Goal: Task Accomplishment & Management: Manage account settings

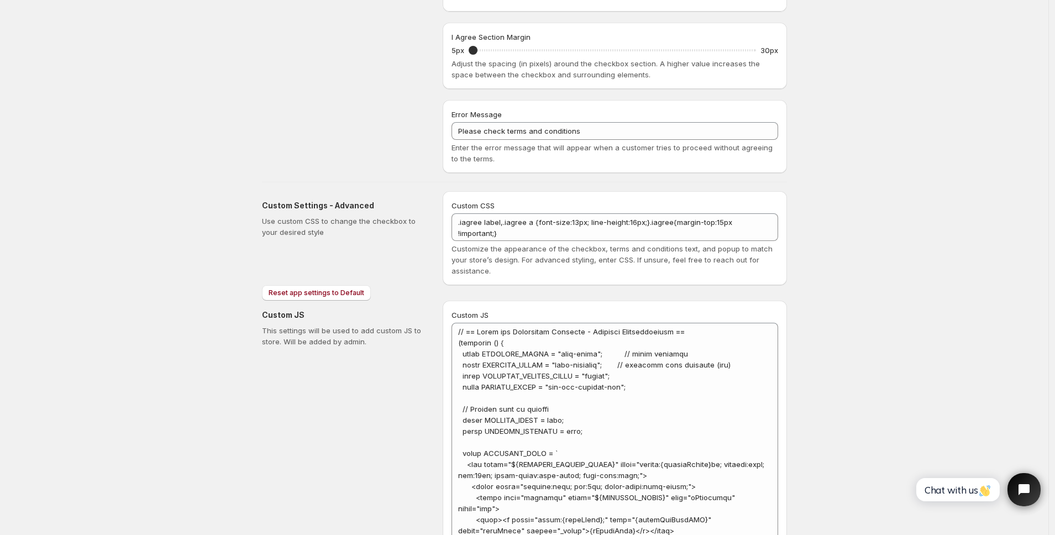
scroll to position [467, 0]
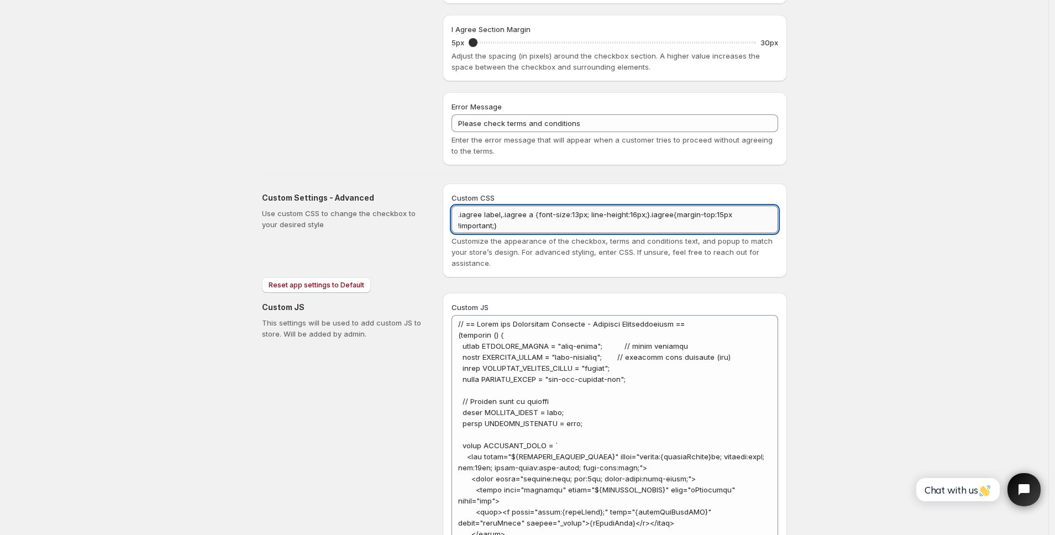
click at [545, 220] on textarea ".iagree label,.iagree a {font-size:13px; line-height:16px;}.iagree{margin-top:1…" at bounding box center [615, 220] width 327 height 28
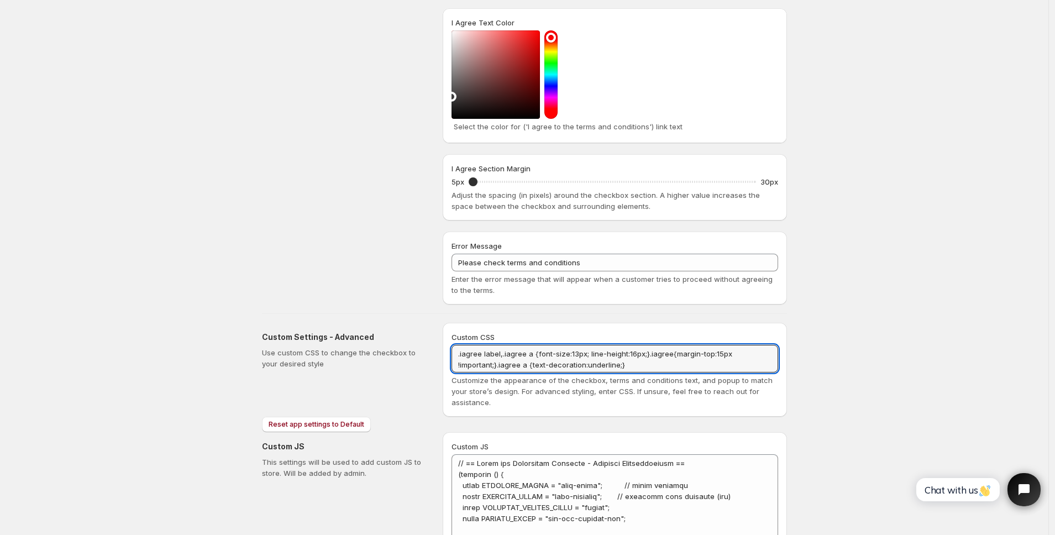
scroll to position [0, 0]
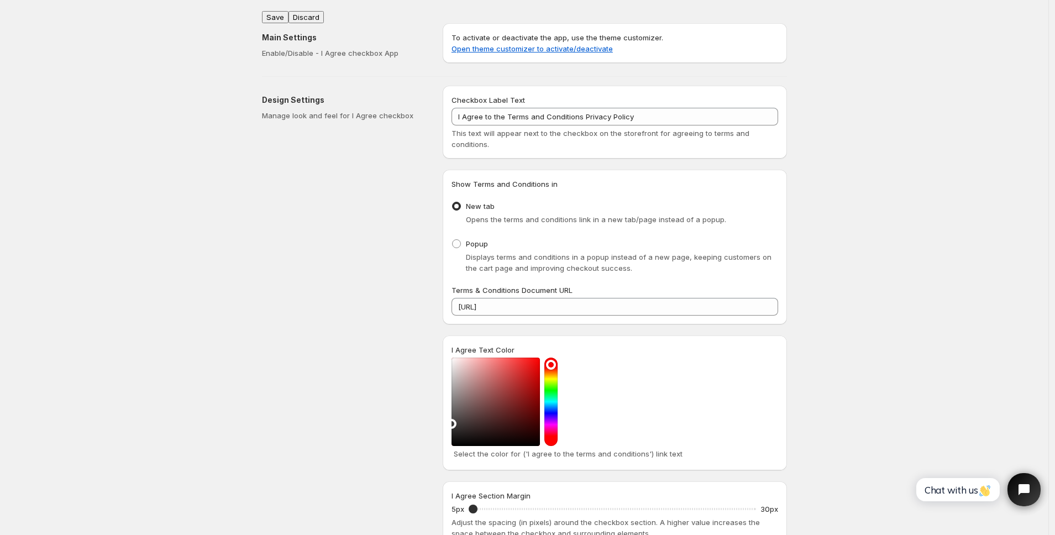
type textarea ".iagree label,.iagree a {font-size:13px; line-height:16px;}.iagree{margin-top:1…"
click at [278, 12] on button "Save" at bounding box center [275, 17] width 27 height 12
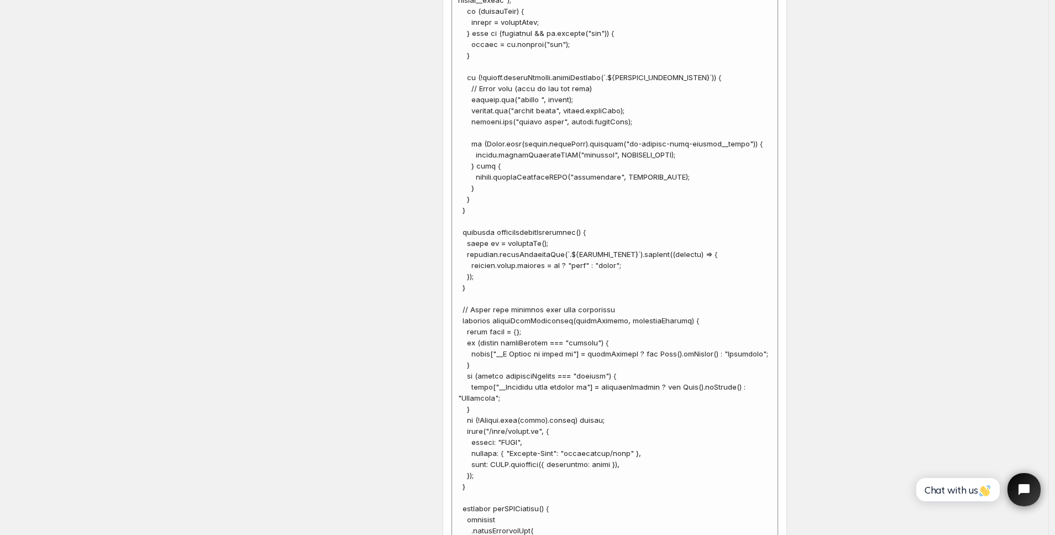
scroll to position [4511, 0]
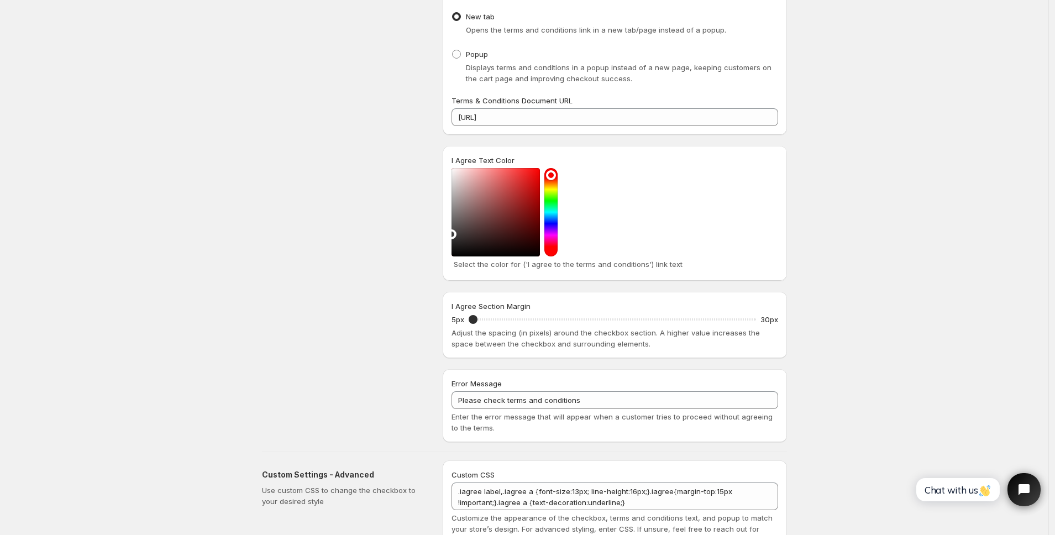
scroll to position [0, 0]
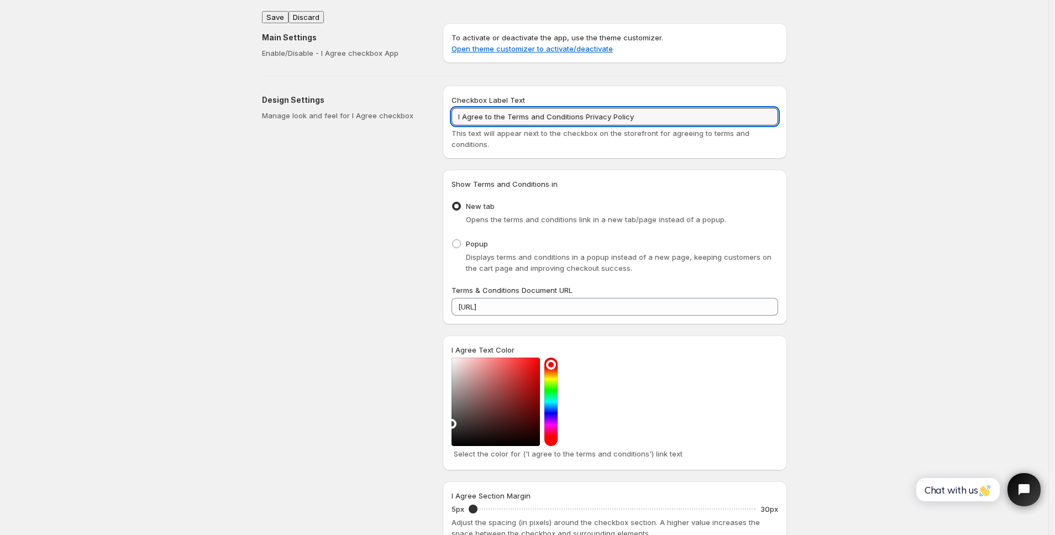
drag, startPoint x: 510, startPoint y: 117, endPoint x: 435, endPoint y: 110, distance: 74.9
click at [435, 110] on div "Design Settings Manage look and feel for I Agree checkbox Checkbox Label Text I…" at bounding box center [520, 354] width 534 height 555
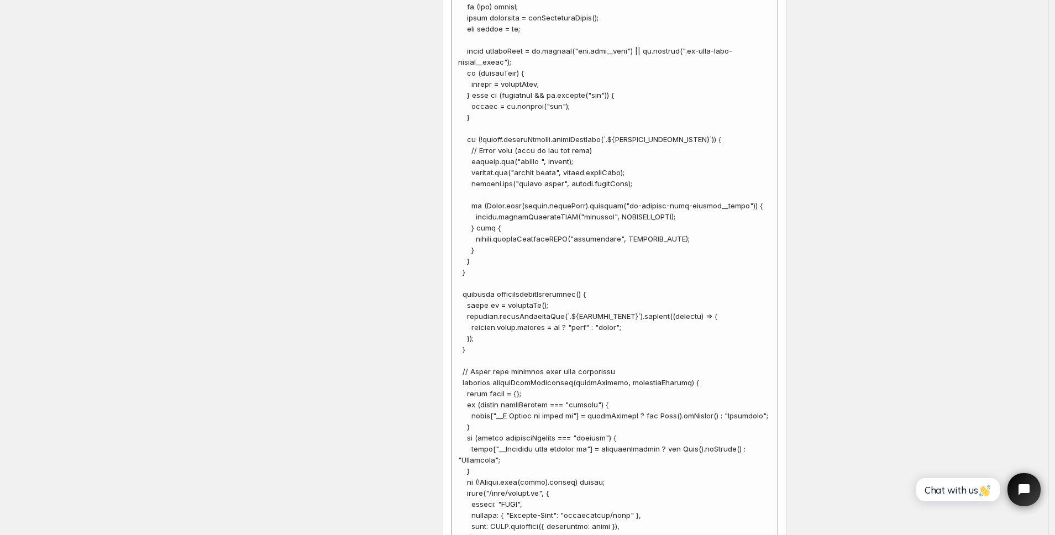
scroll to position [4511, 0]
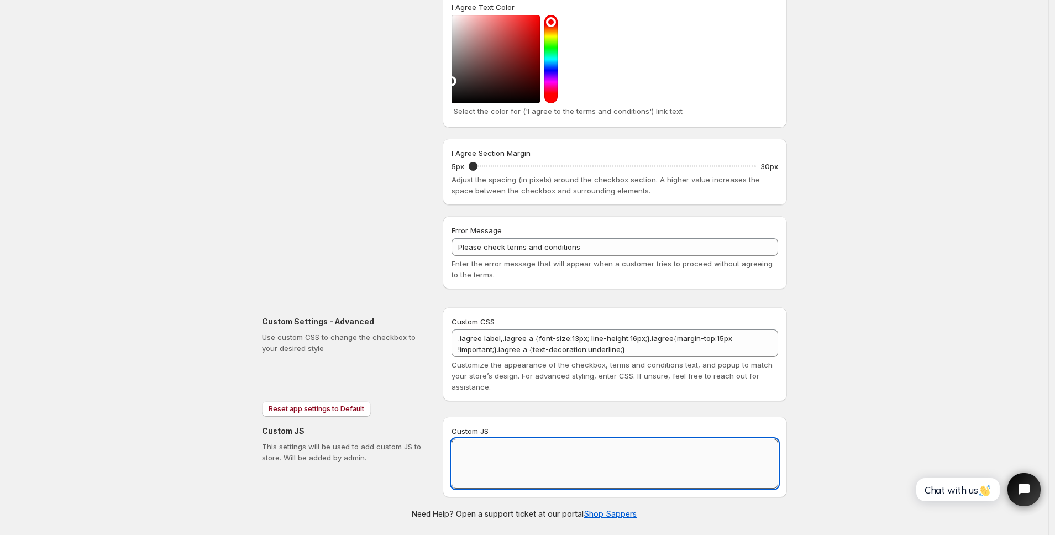
scroll to position [343, 0]
paste textarea "// == Terms and Conditions Checkbox - Superior Implementation == (function () {…"
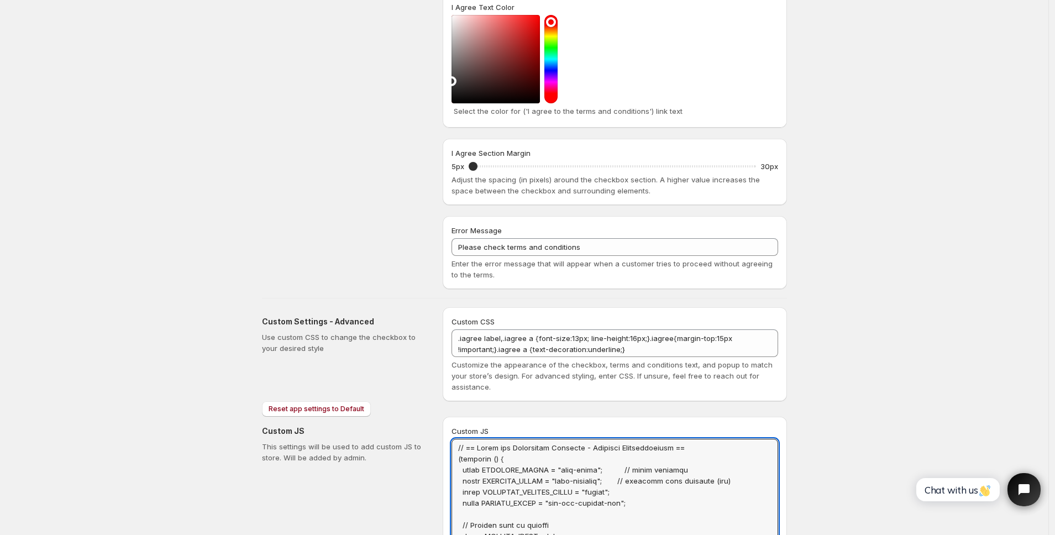
scroll to position [0, 0]
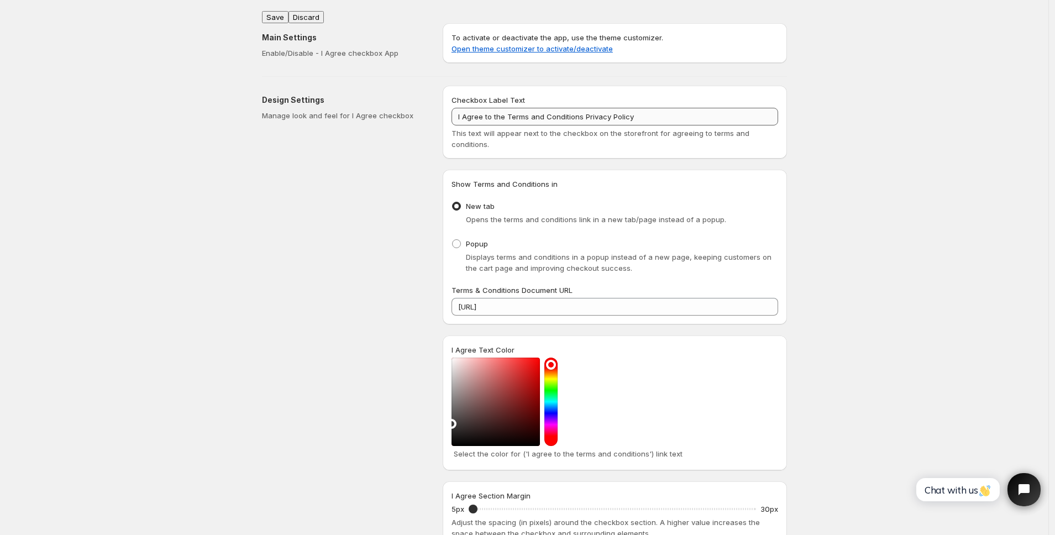
type textarea "// == Terms and Conditions Checkbox - Superior Implementation == (function () {…"
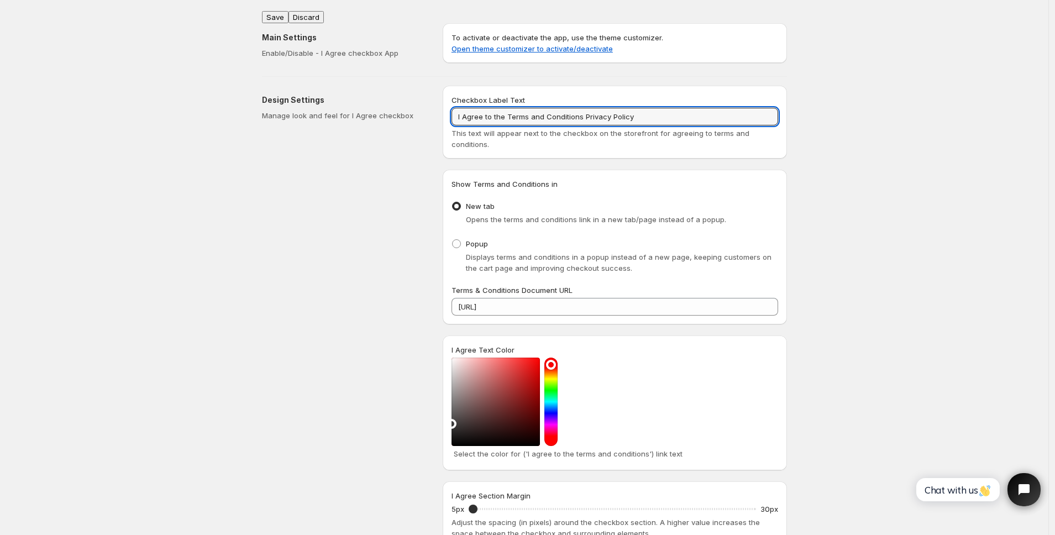
drag, startPoint x: 509, startPoint y: 117, endPoint x: 401, endPoint y: 103, distance: 109.2
click at [401, 103] on div "Design Settings Manage look and feel for I Agree checkbox Checkbox Label Text I…" at bounding box center [520, 354] width 534 height 555
click at [279, 11] on button "Save" at bounding box center [275, 17] width 27 height 12
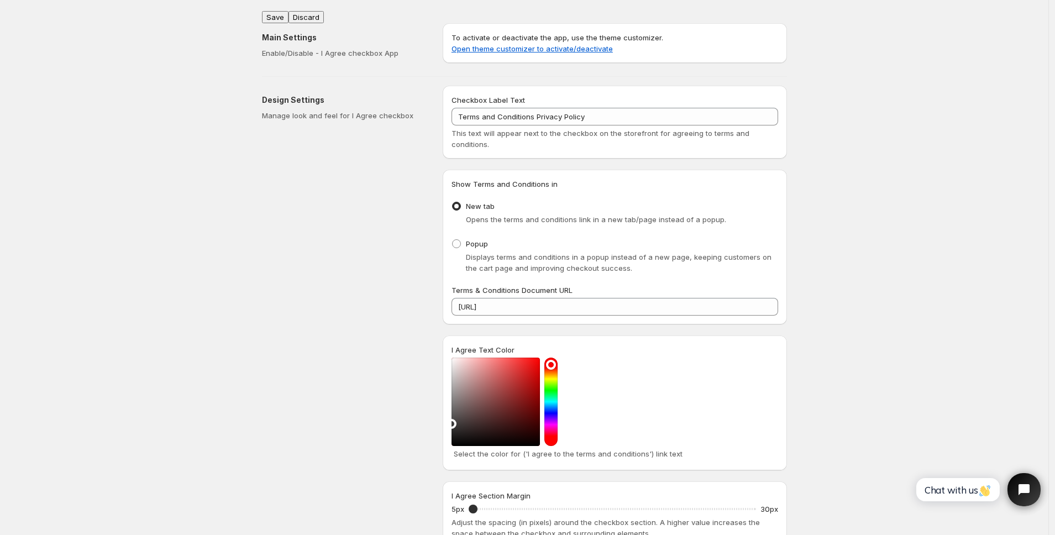
click at [346, 150] on div "Design Settings Manage look and feel for I Agree checkbox" at bounding box center [348, 359] width 172 height 546
click at [300, 211] on div "Design Settings Manage look and feel for I Agree checkbox" at bounding box center [348, 359] width 172 height 546
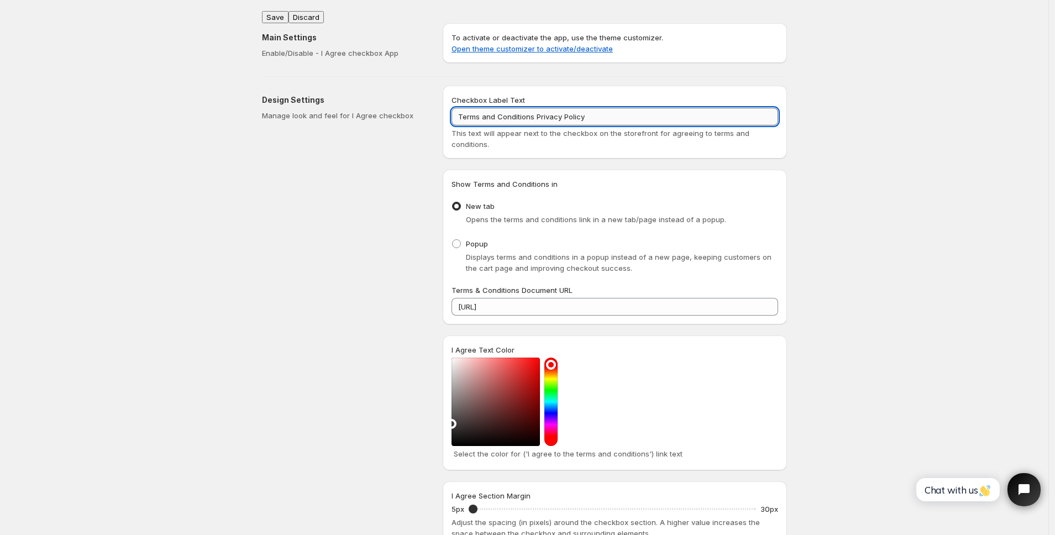
click at [536, 112] on input "Terms and Conditions Privacy Policy" at bounding box center [615, 117] width 327 height 18
type input "Terms and Conditions and Privacy Policy"
click at [280, 13] on button "Save" at bounding box center [275, 17] width 27 height 12
click at [496, 116] on input "Terms and Conditions and Privacy Policy" at bounding box center [615, 117] width 327 height 18
type input "Terms & Conditions and Privacy Policy"
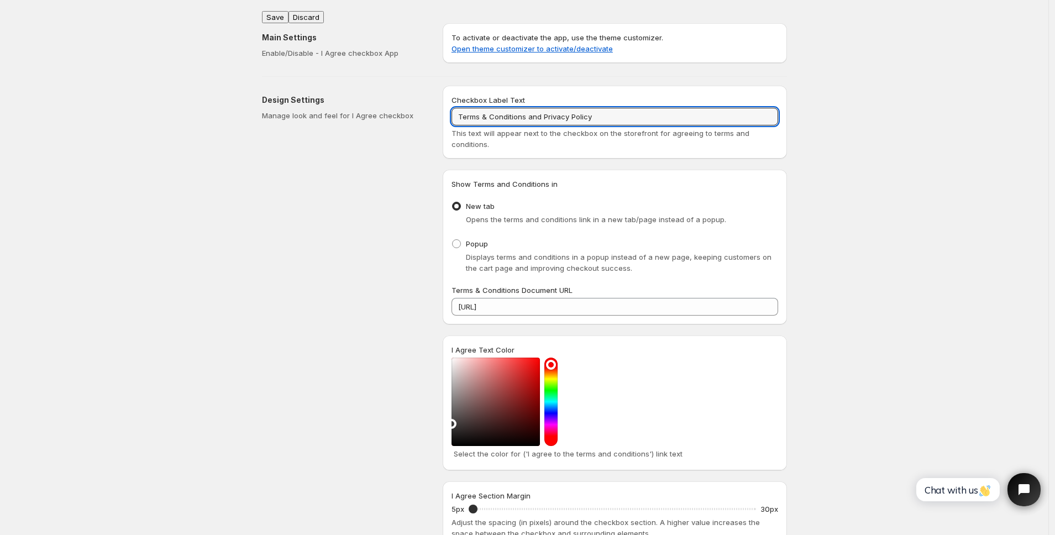
click at [360, 189] on div "Design Settings Manage look and feel for I Agree checkbox" at bounding box center [348, 359] width 172 height 546
